Goal: Transaction & Acquisition: Purchase product/service

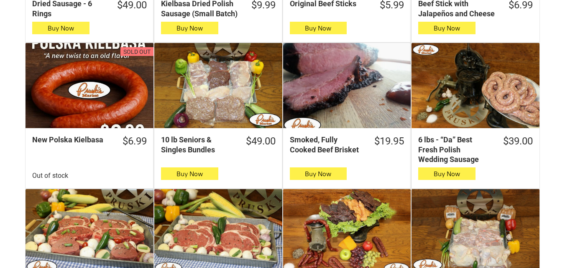
scroll to position [418, 0]
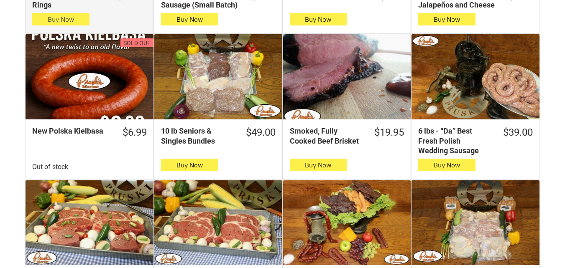
click at [43, 24] on button "Buy Now" at bounding box center [60, 19] width 57 height 13
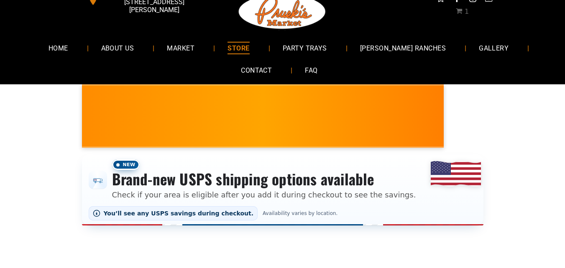
scroll to position [0, 0]
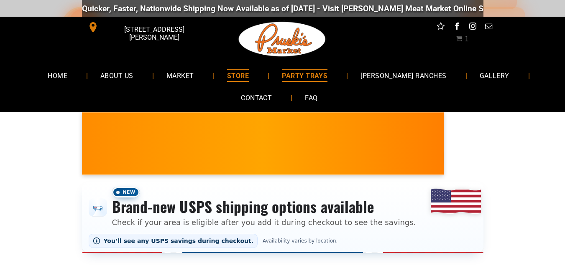
click at [326, 77] on span "PARTY TRAYS" at bounding box center [305, 75] width 46 height 12
